Goal: Communication & Community: Answer question/provide support

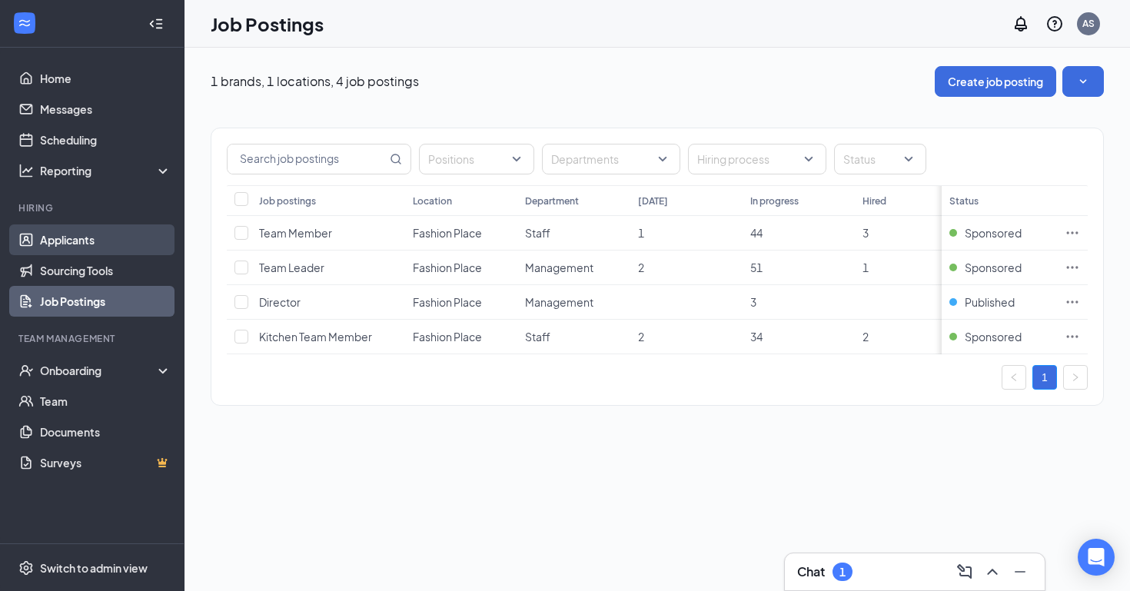
click at [121, 235] on link "Applicants" at bounding box center [105, 240] width 131 height 31
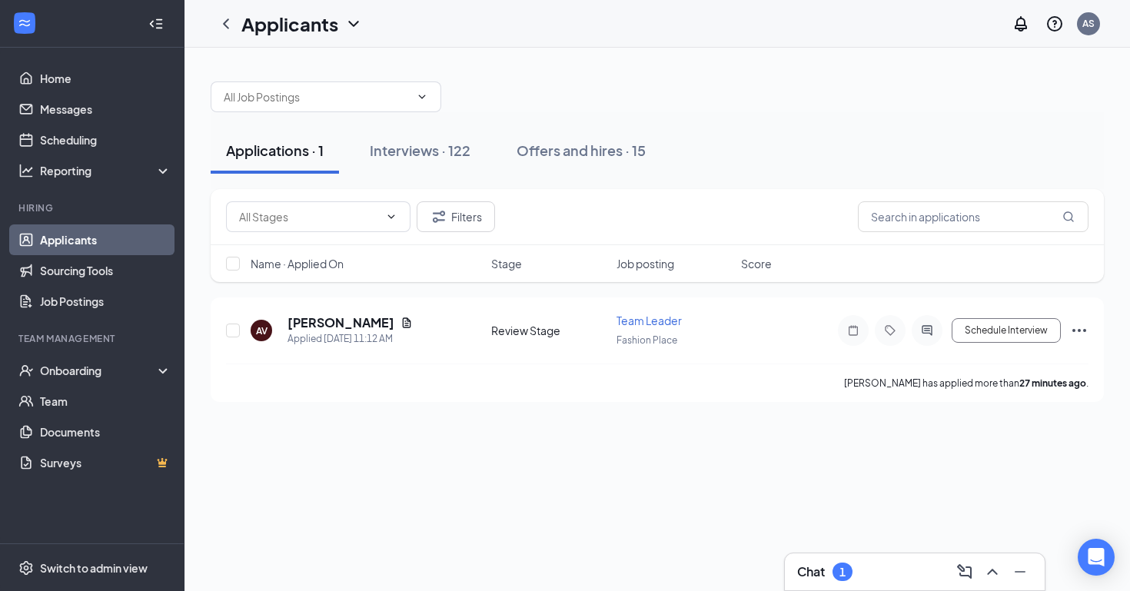
click at [902, 583] on div "Chat 1" at bounding box center [914, 572] width 235 height 25
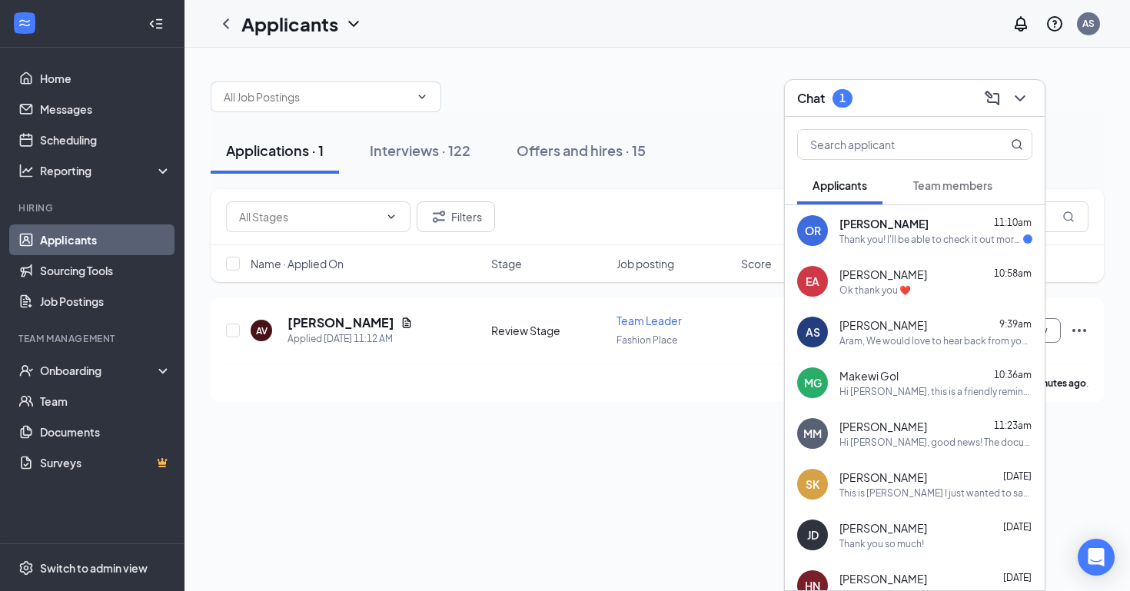
click at [963, 230] on div "[PERSON_NAME] 11:10am" at bounding box center [936, 223] width 193 height 15
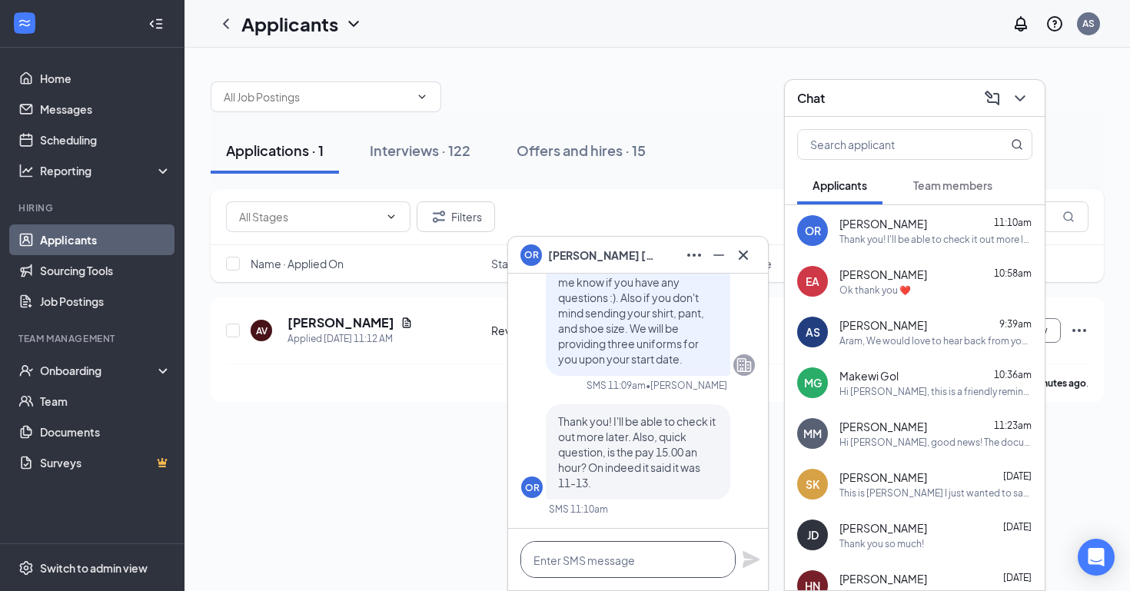
click at [623, 557] on textarea at bounding box center [628, 559] width 215 height 37
type textarea "Y"
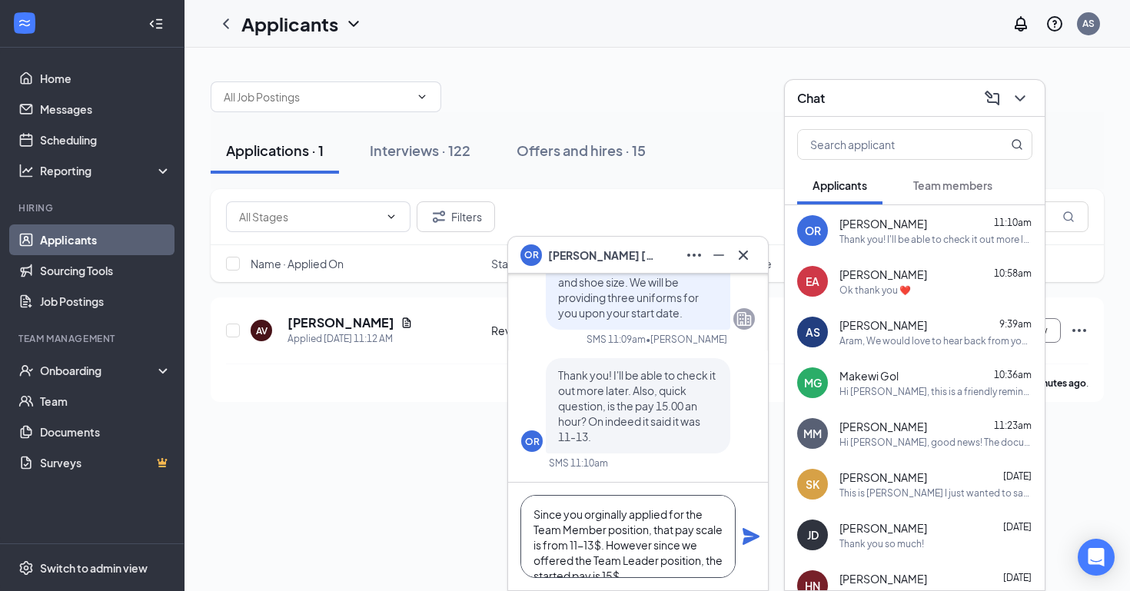
click at [598, 516] on textarea "Since you orginally applied for the Team Member position, that pay scale is fro…" at bounding box center [628, 536] width 215 height 83
click at [617, 514] on textarea "Since you orginally applied for the Team Member position, that pay scale is fro…" at bounding box center [628, 536] width 215 height 83
click at [628, 513] on textarea "Since you orginally applied for the Team Member position, that pay scale is fro…" at bounding box center [628, 536] width 215 height 83
click at [687, 550] on textarea "Since originally you applied for the Team Member position, that pay scale is fr…" at bounding box center [628, 536] width 215 height 83
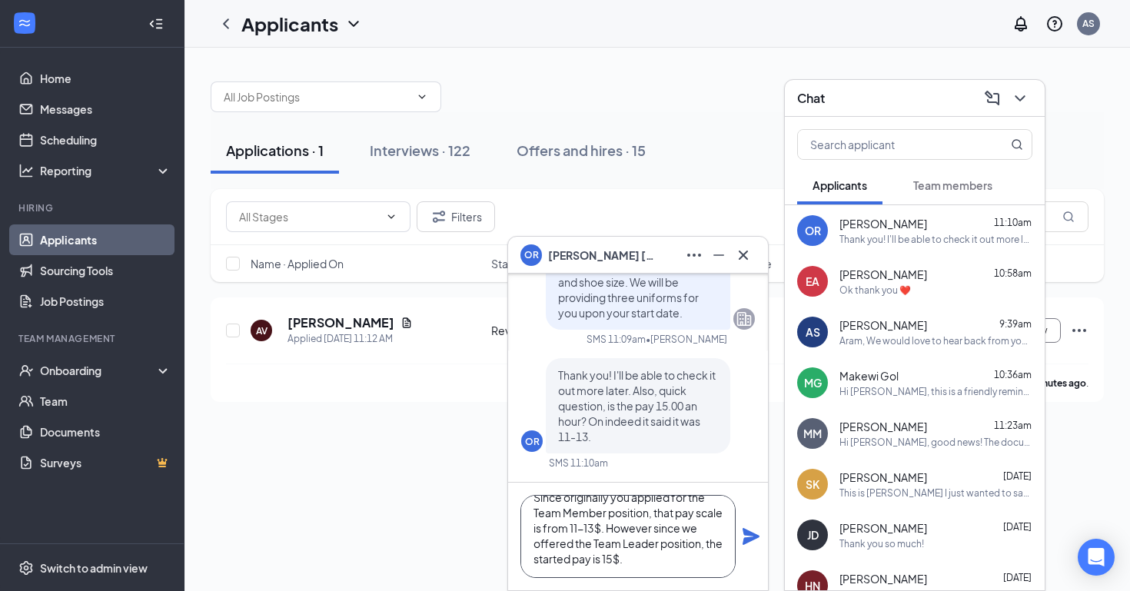
click at [681, 558] on textarea "Since originally you applied for the Team Member position, that pay scale is fr…" at bounding box center [628, 536] width 215 height 83
type textarea "Since originally you applied for the Team Member position, that pay scale is fr…"
click at [747, 543] on icon "Plane" at bounding box center [751, 536] width 17 height 17
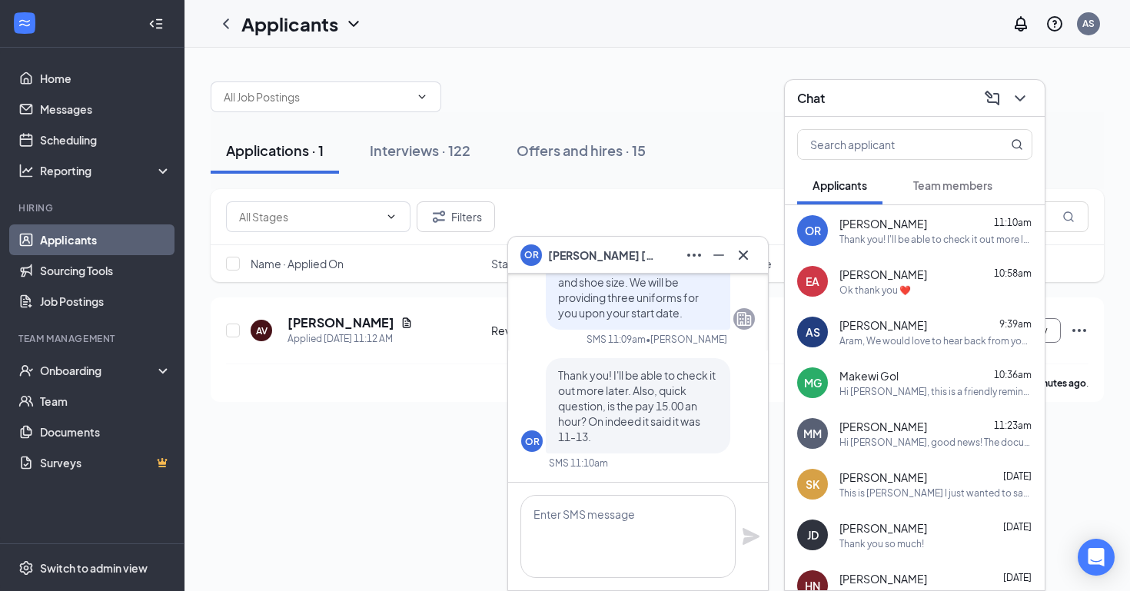
scroll to position [0, 0]
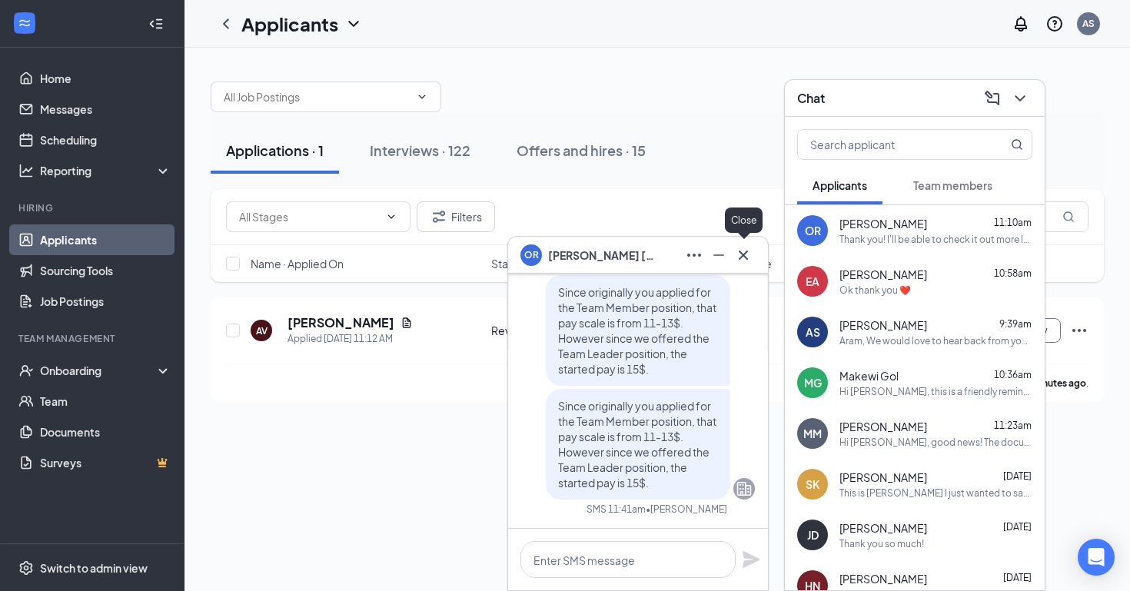
click at [743, 258] on icon "Cross" at bounding box center [743, 255] width 18 height 18
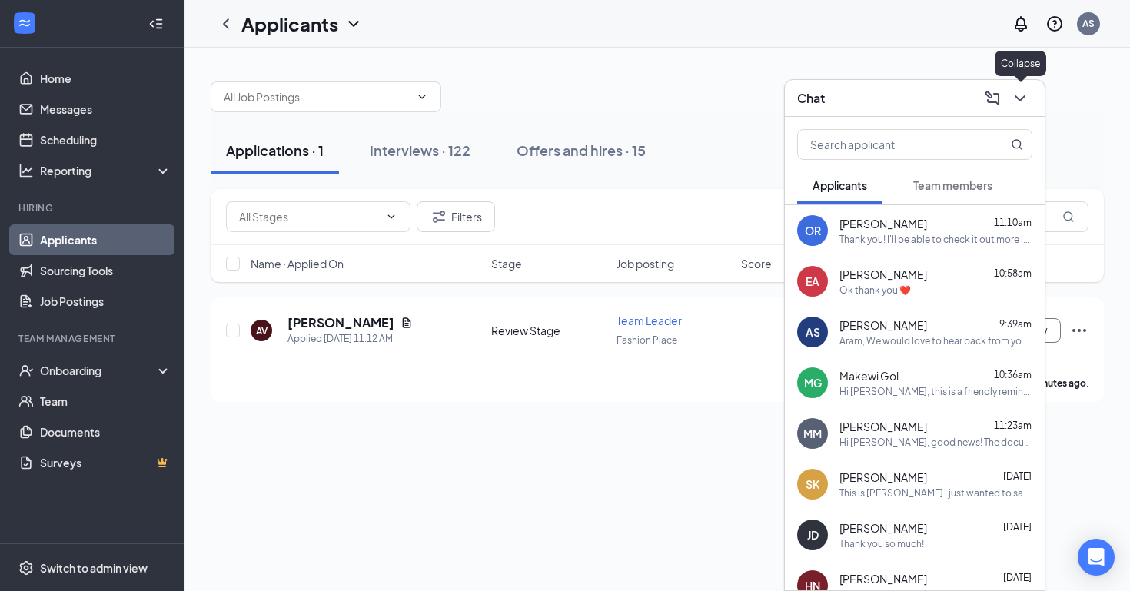
click at [1021, 88] on button at bounding box center [1020, 98] width 25 height 25
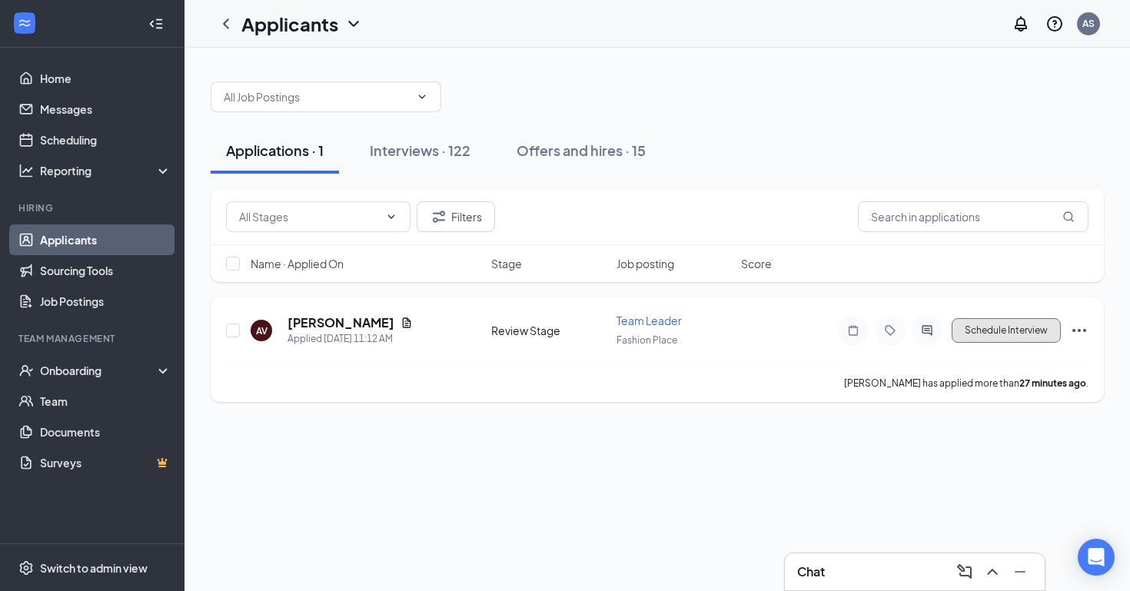
click at [979, 328] on button "Schedule Interview" at bounding box center [1006, 330] width 109 height 25
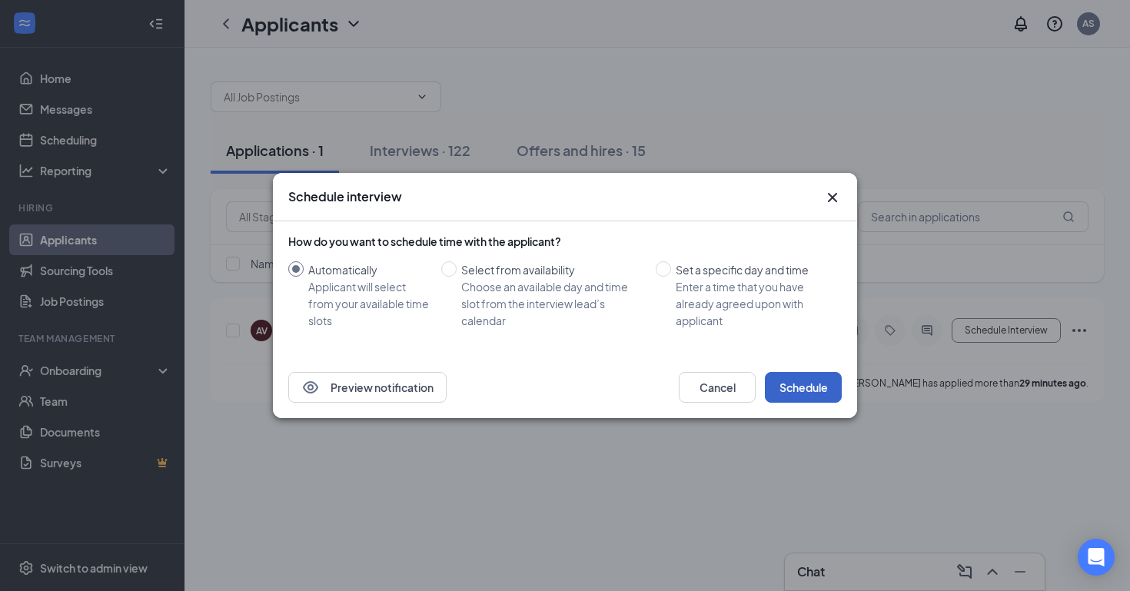
click at [810, 396] on button "Schedule" at bounding box center [803, 387] width 77 height 31
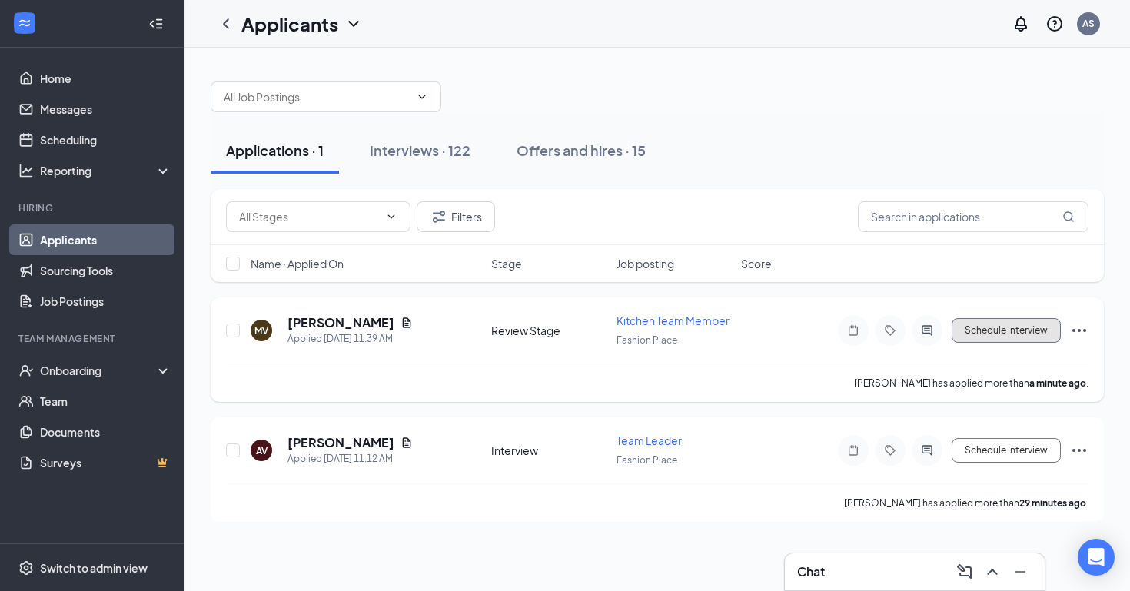
click at [997, 338] on button "Schedule Interview" at bounding box center [1006, 330] width 109 height 25
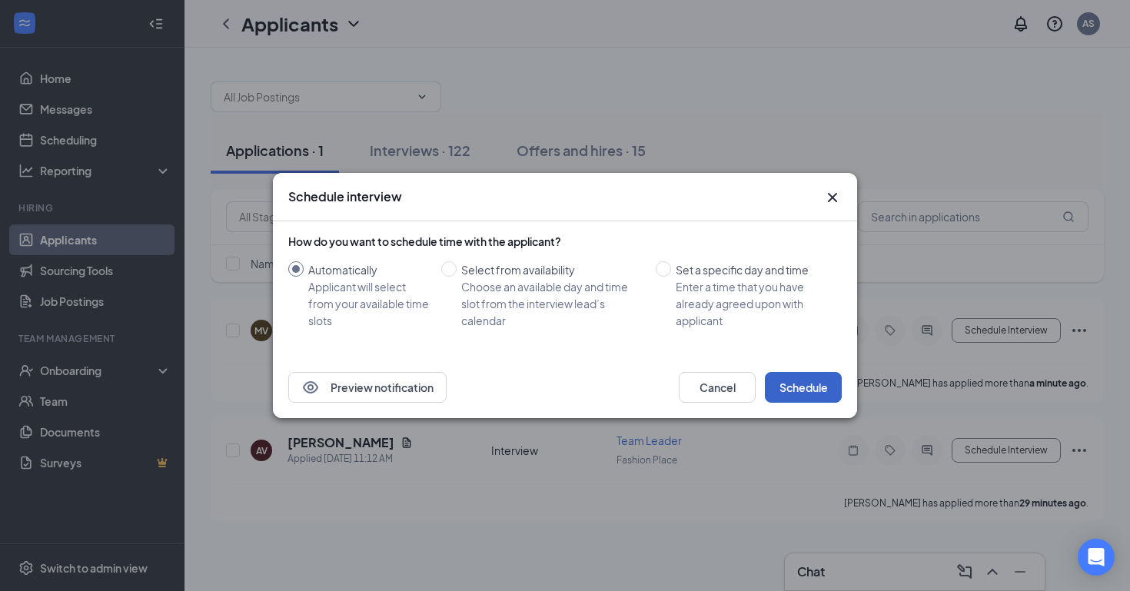
click at [797, 393] on button "Schedule" at bounding box center [803, 387] width 77 height 31
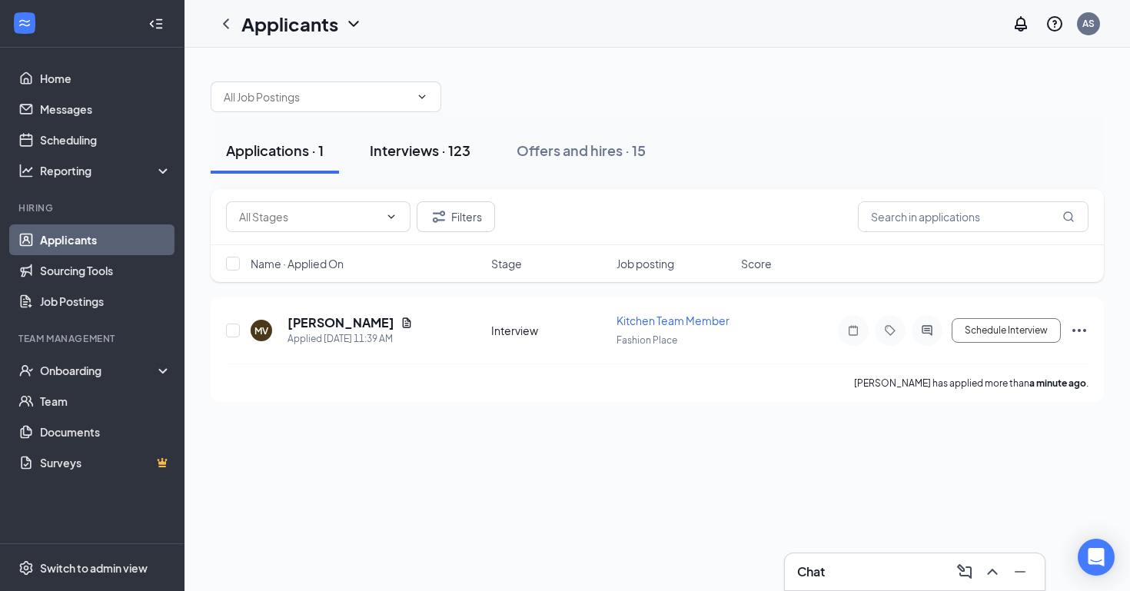
click at [432, 151] on div "Interviews · 123" at bounding box center [420, 150] width 101 height 19
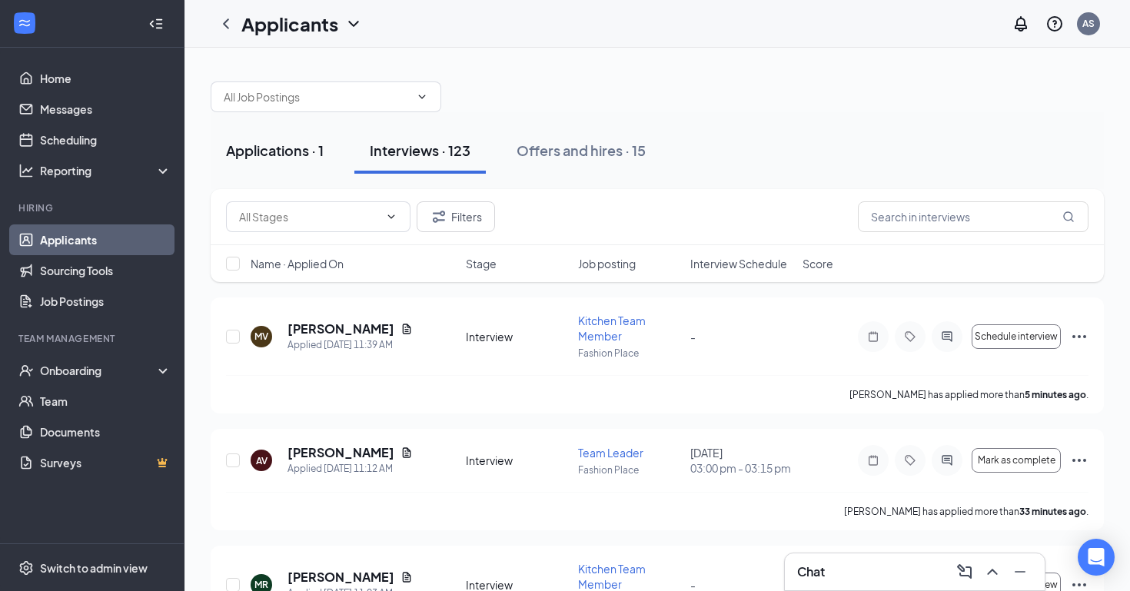
click at [290, 169] on button "Applications · 1" at bounding box center [275, 151] width 128 height 46
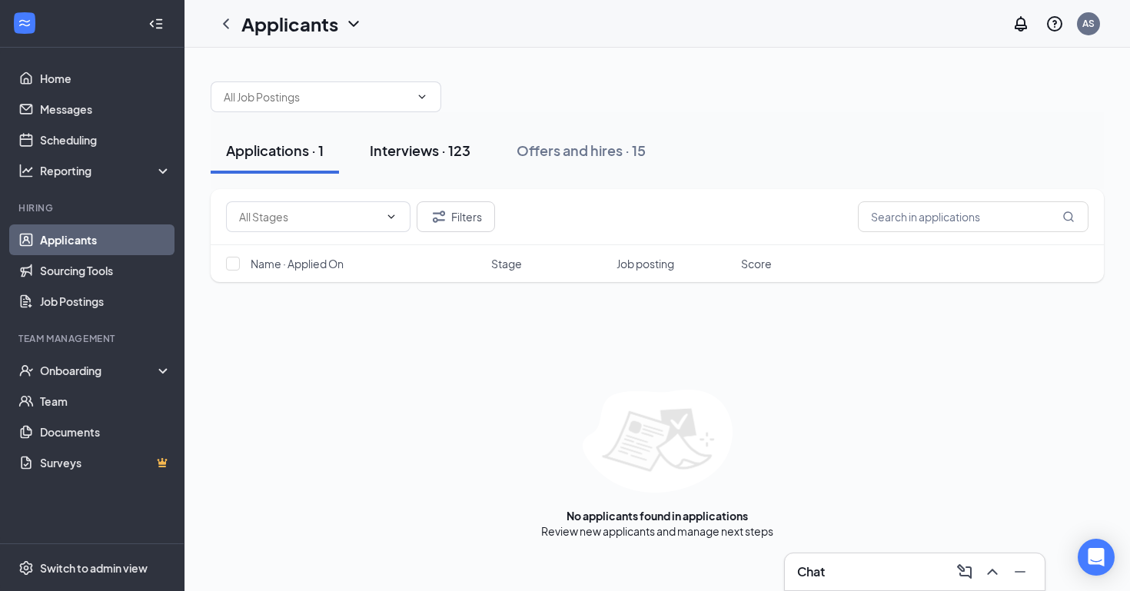
click at [427, 145] on div "Interviews · 123" at bounding box center [420, 150] width 101 height 19
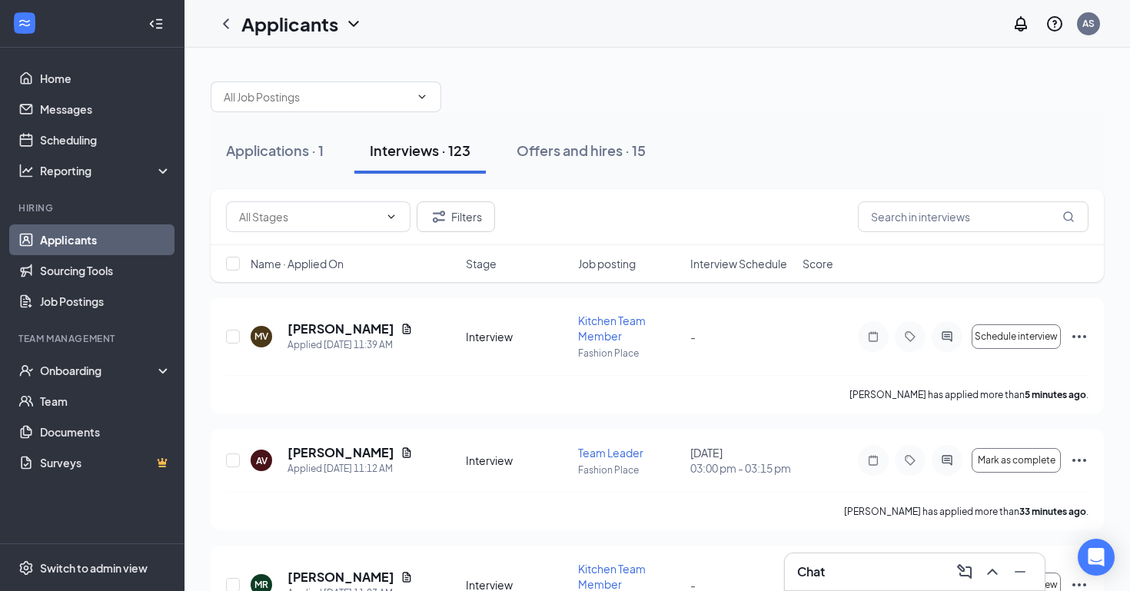
click at [755, 263] on span "Interview Schedule" at bounding box center [739, 263] width 97 height 15
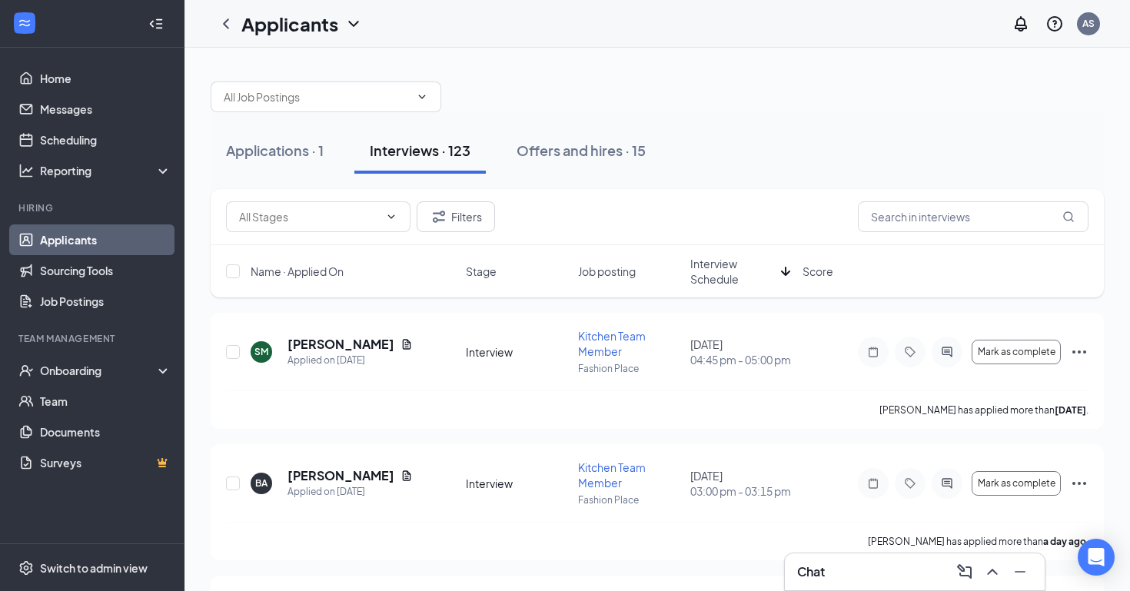
click at [755, 263] on span "Interview Schedule" at bounding box center [733, 271] width 85 height 31
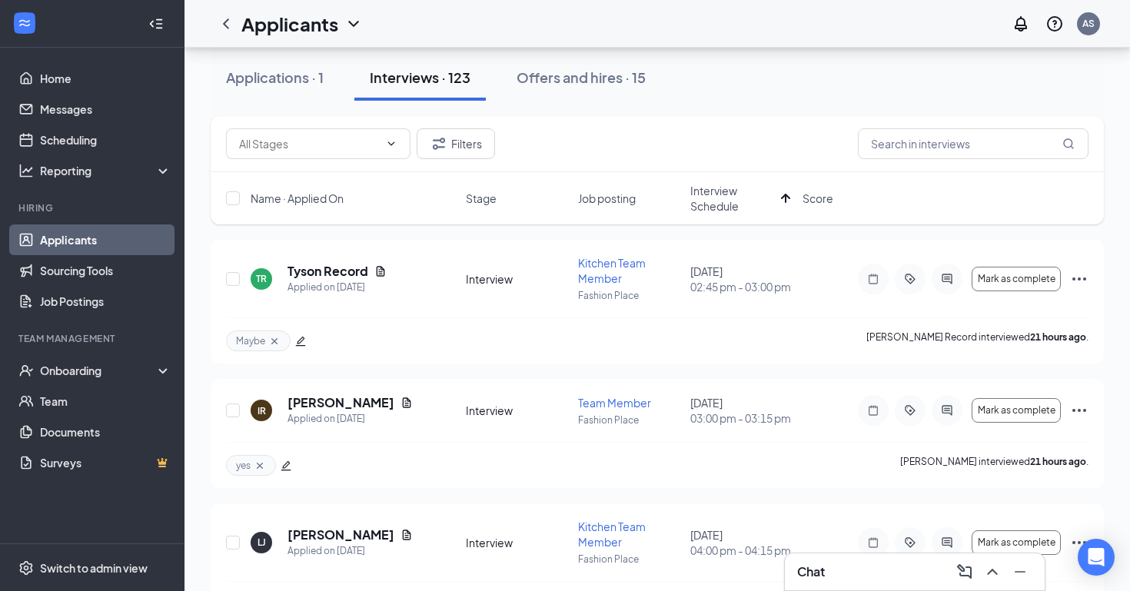
scroll to position [82, 0]
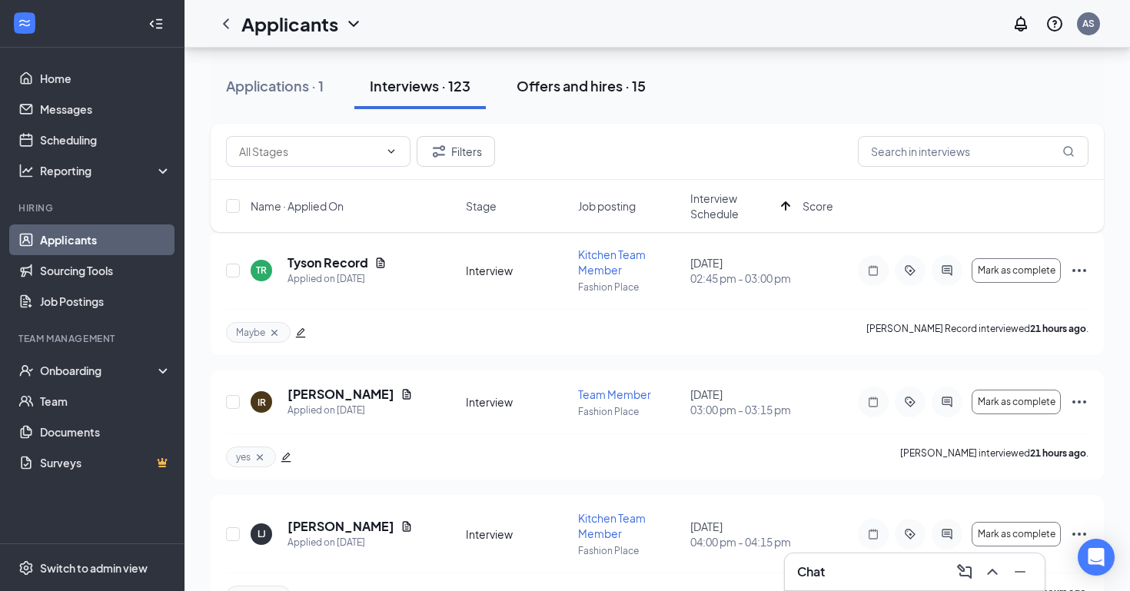
click at [562, 82] on div "Offers and hires · 15" at bounding box center [581, 85] width 129 height 19
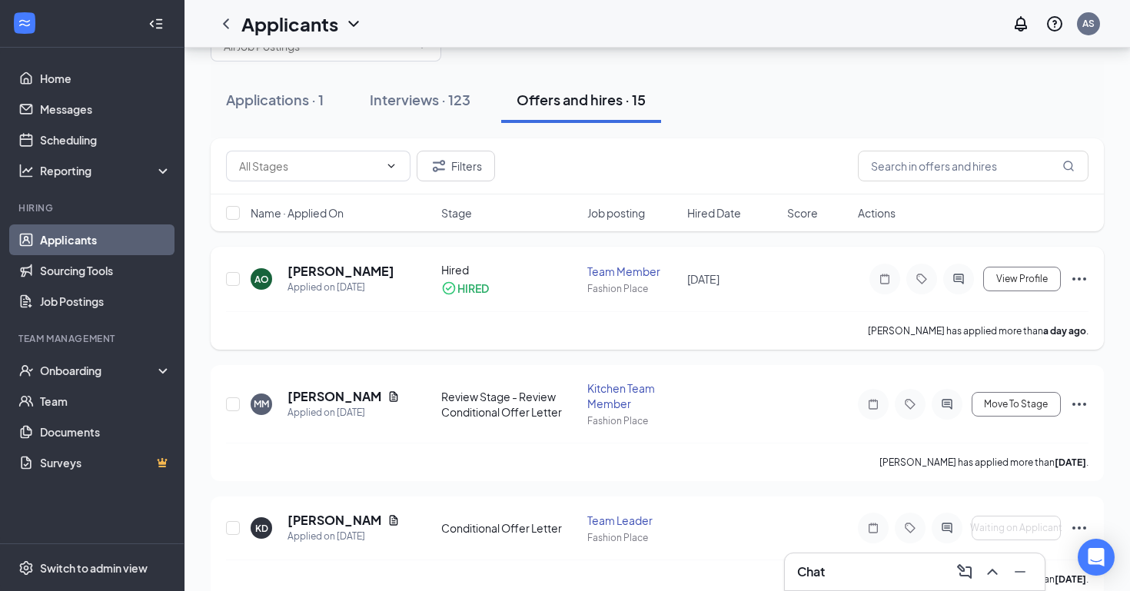
scroll to position [53, 0]
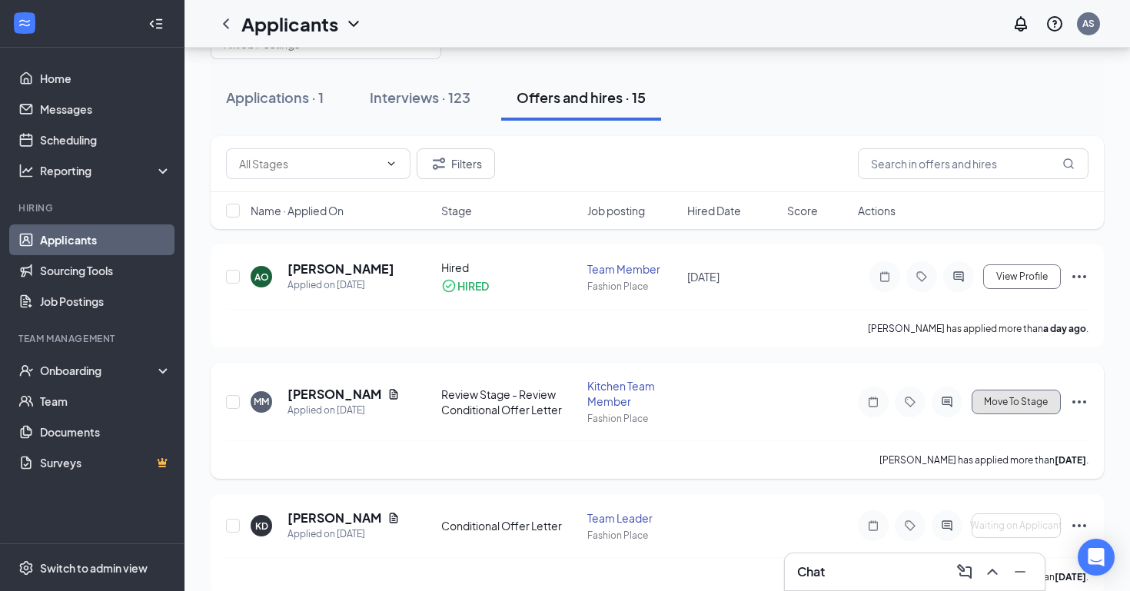
click at [1026, 408] on button "Move To Stage" at bounding box center [1016, 402] width 89 height 25
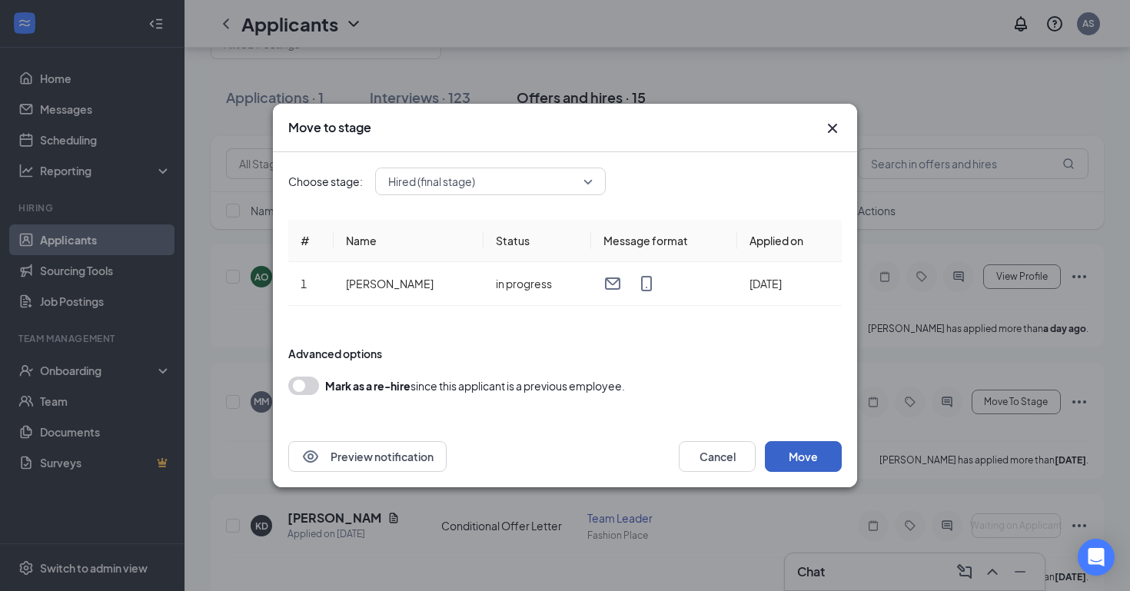
click at [808, 458] on button "Move" at bounding box center [803, 456] width 77 height 31
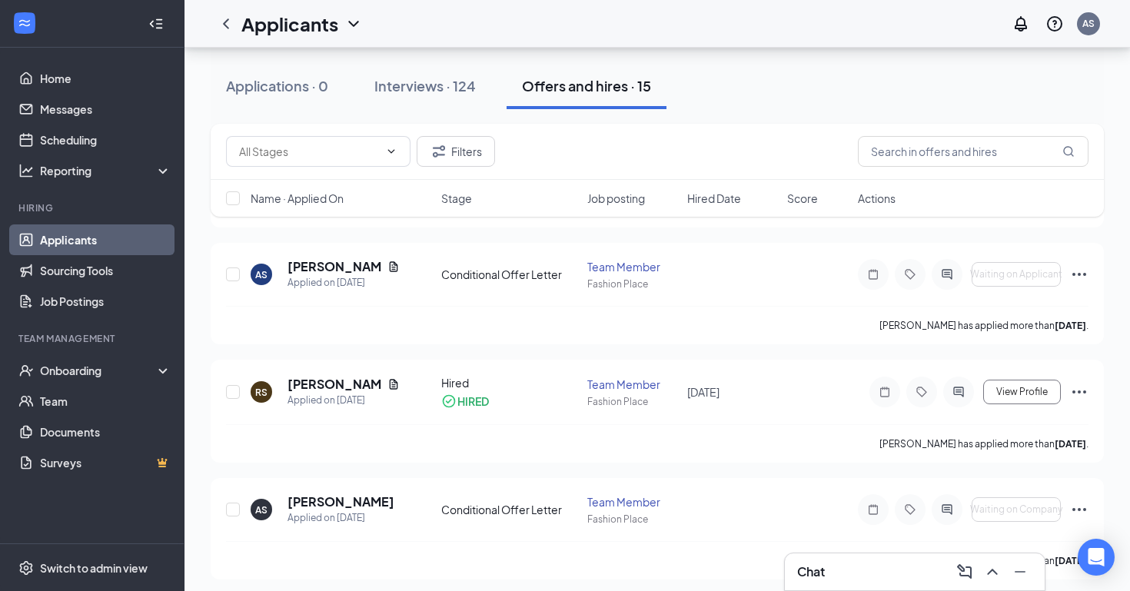
scroll to position [1542, 0]
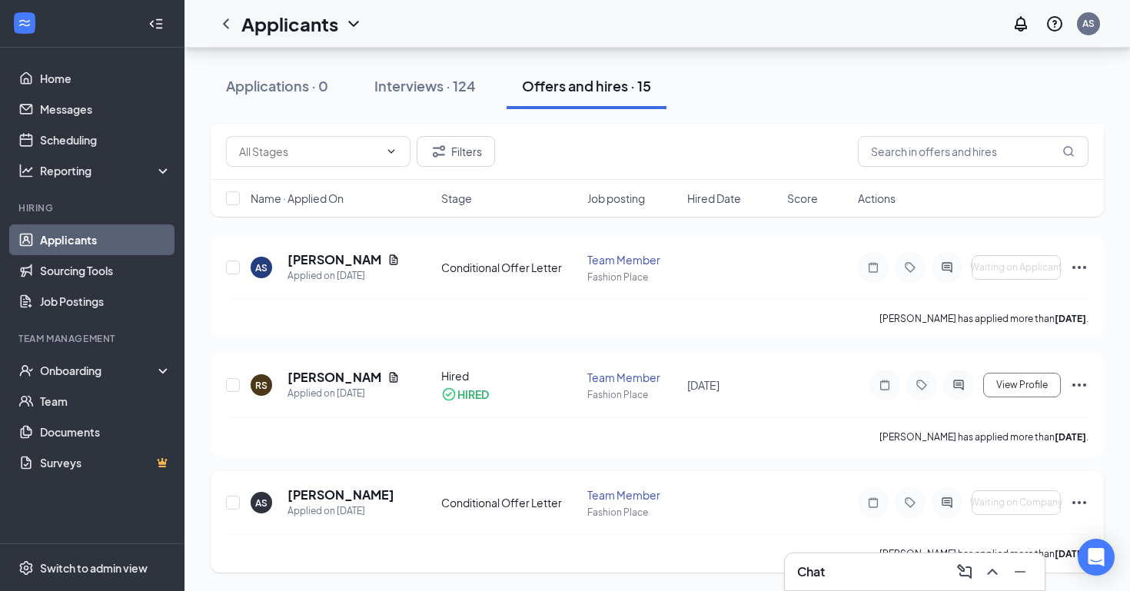
click at [1081, 497] on icon "Ellipses" at bounding box center [1079, 503] width 18 height 18
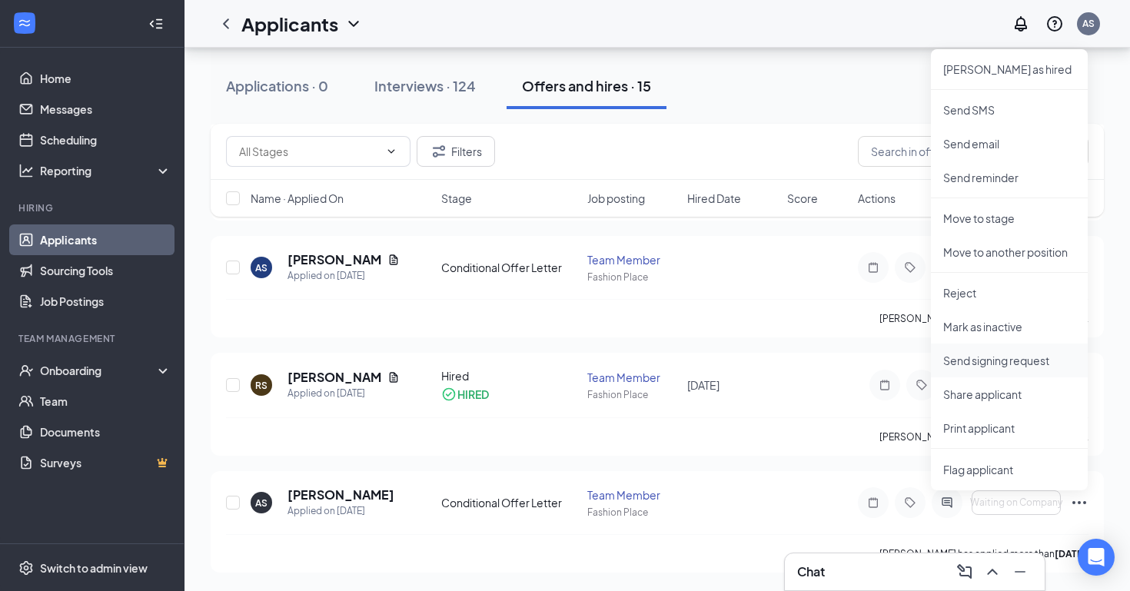
click at [993, 363] on p "Send signing request" at bounding box center [1009, 360] width 132 height 15
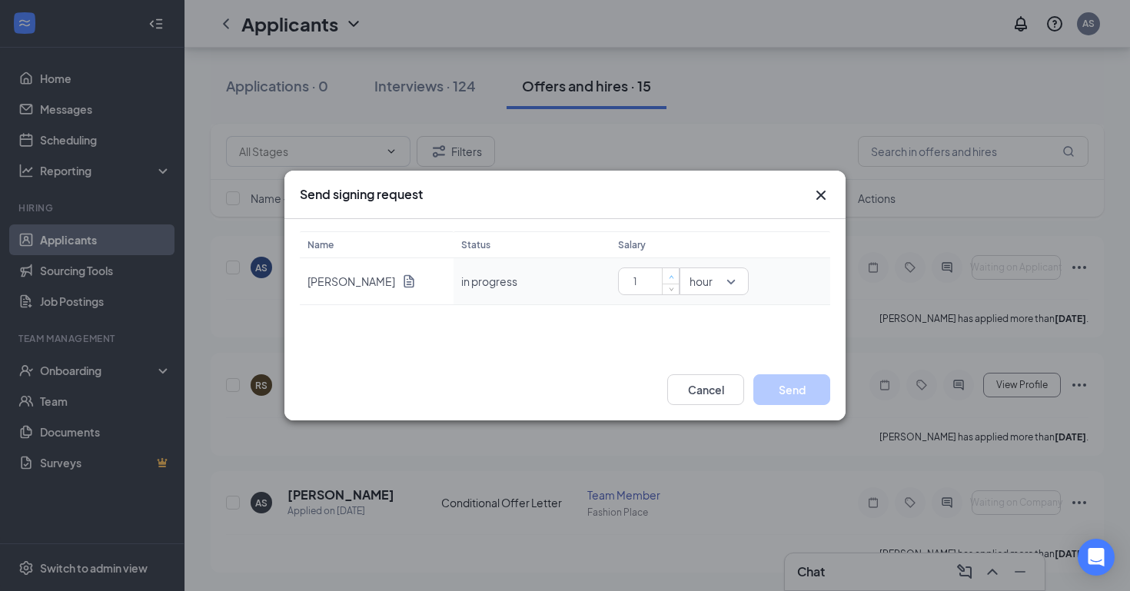
click at [664, 277] on span "Increase Value" at bounding box center [670, 275] width 17 height 15
type input "14"
click at [636, 344] on div "Name [PERSON_NAME] Status Salary in progress 14 hour" at bounding box center [565, 289] width 561 height 140
click at [793, 391] on button "Send" at bounding box center [792, 389] width 77 height 31
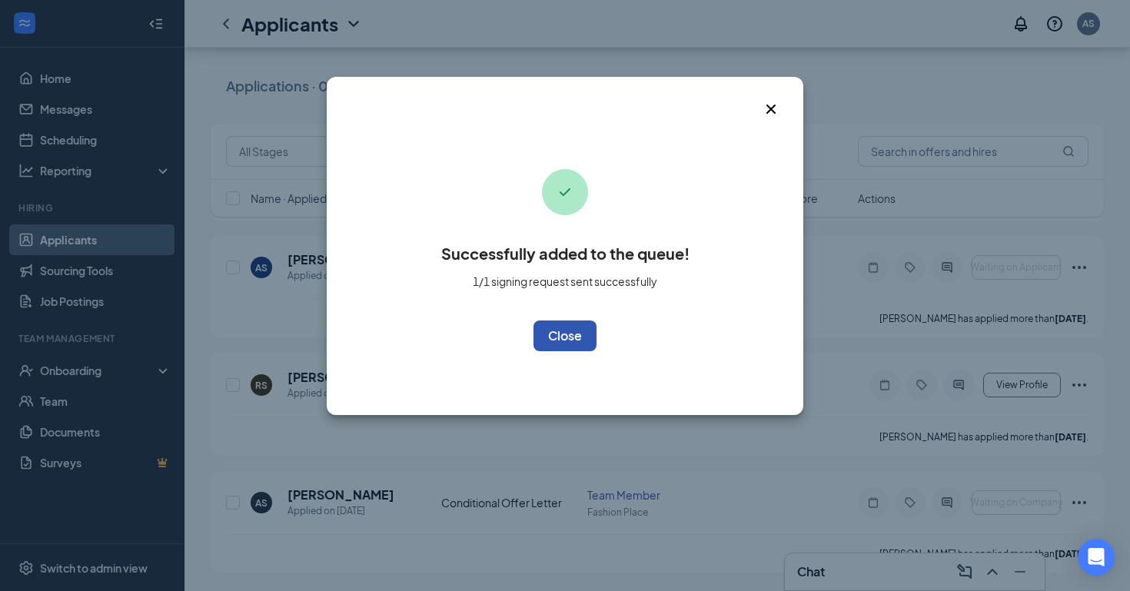
click at [579, 334] on button "OK" at bounding box center [565, 336] width 63 height 31
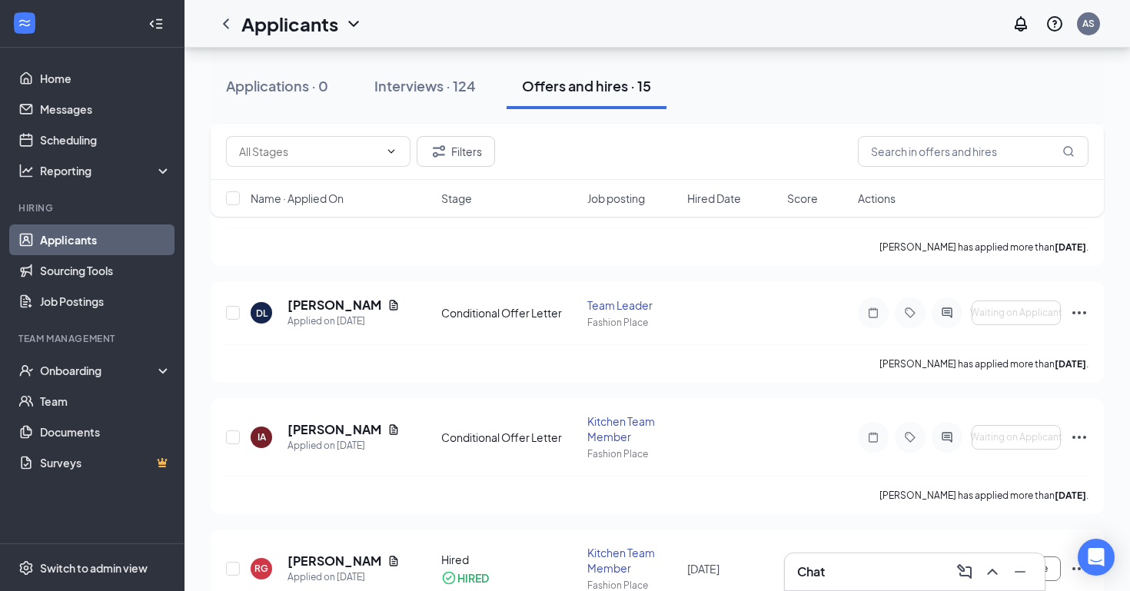
scroll to position [157, 0]
